Goal: Information Seeking & Learning: Learn about a topic

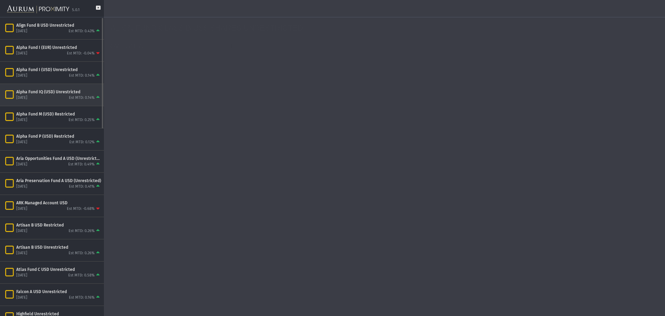
click at [13, 94] on icon "Items" at bounding box center [9, 95] width 12 height 10
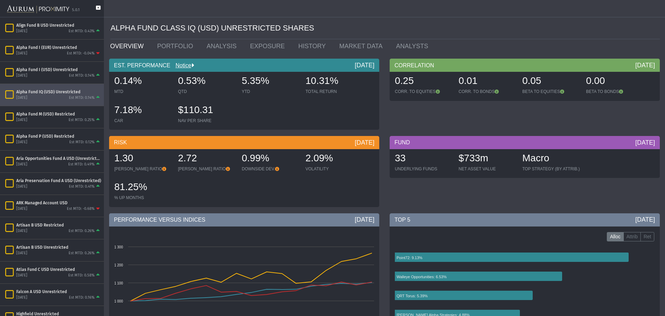
click at [98, 9] on icon at bounding box center [98, 11] width 5 height 11
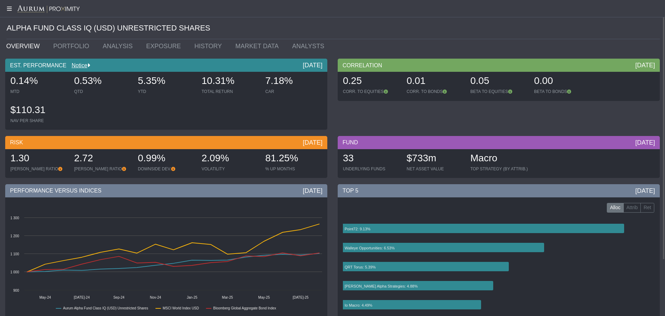
click at [333, 176] on div "FUND [DATE] 33 UNDERLYING FUNDS $733m NET ASSET VALUE Macro TOP STRATEGY (BY AT…" at bounding box center [499, 158] width 333 height 45
click at [63, 49] on link "PORTFOLIO" at bounding box center [73, 46] width 50 height 14
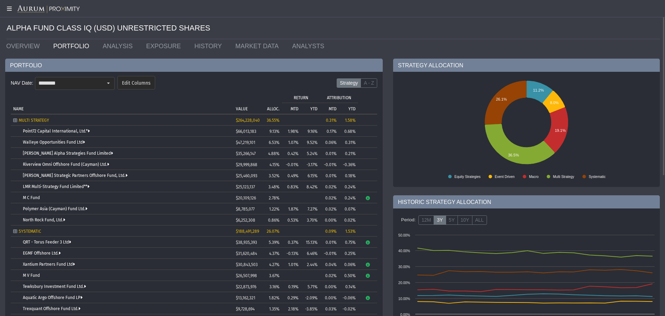
click at [116, 78] on div "NAV Date: ******** Edit Columns" at bounding box center [83, 83] width 144 height 14
click at [109, 83] on div "Select" at bounding box center [108, 83] width 11 height 11
click at [110, 70] on div "PORTFOLIO" at bounding box center [194, 65] width 378 height 13
click at [25, 41] on link "OVERVIEW" at bounding box center [24, 46] width 47 height 14
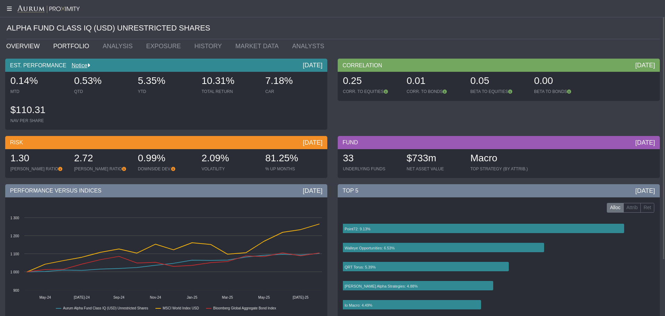
click at [63, 51] on link "PORTFOLIO" at bounding box center [73, 46] width 50 height 14
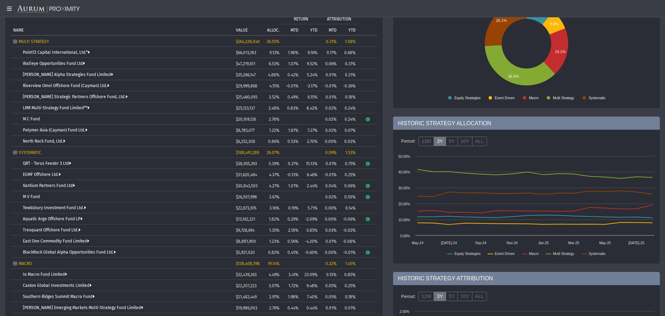
scroll to position [217, 0]
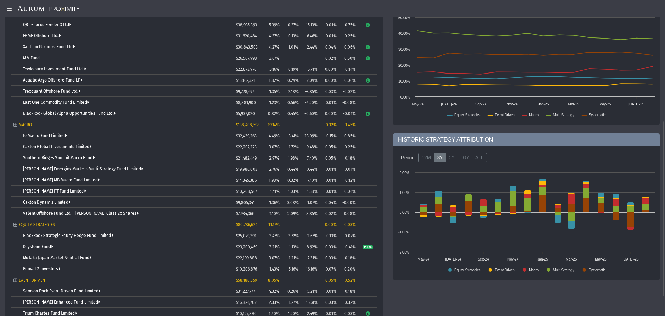
click at [389, 215] on div "STRATEGY ALLOCATION Created with Highcharts 11.4.8 11.2% 8.0% 19.1% 36.5% 26.1%…" at bounding box center [526, 92] width 277 height 503
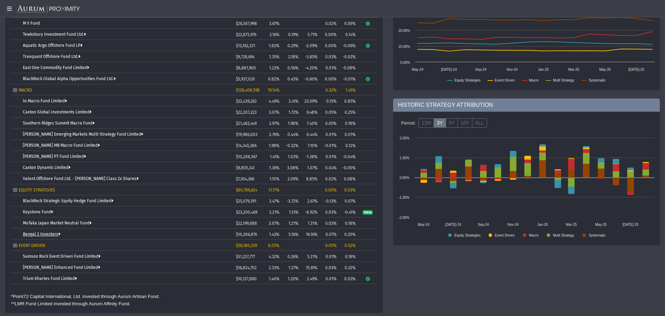
click at [43, 233] on link "Bengal 2 Investors" at bounding box center [41, 233] width 37 height 5
